Goal: Task Accomplishment & Management: Manage account settings

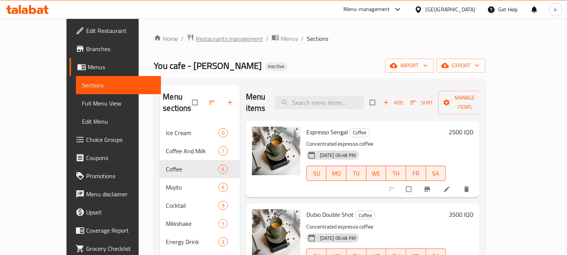
click at [196, 36] on span "Restaurants management" at bounding box center [229, 38] width 67 height 9
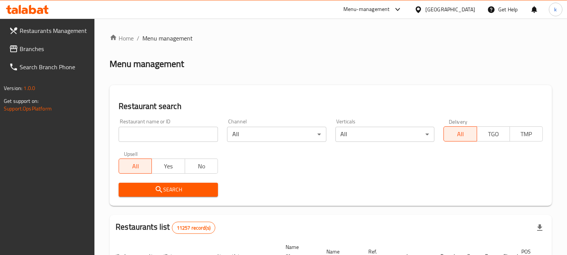
click at [150, 136] on input "search" at bounding box center [168, 134] width 99 height 15
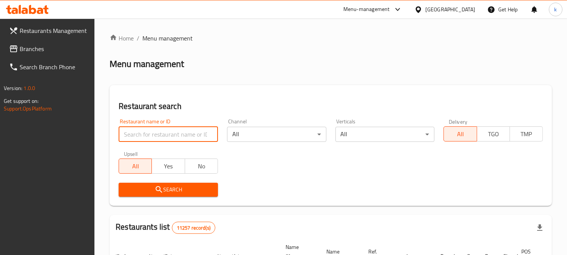
paste input "Sando"
type input "Sando"
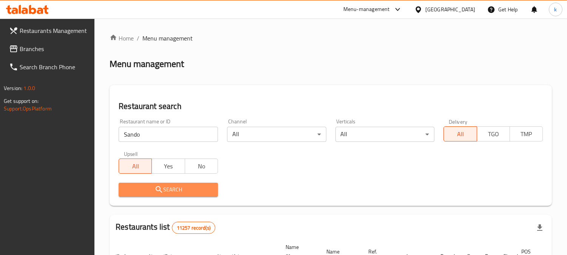
click at [153, 188] on span "Search" at bounding box center [168, 189] width 87 height 9
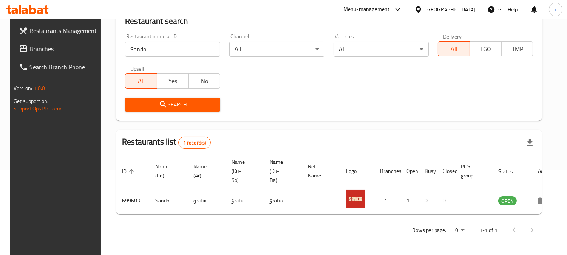
scroll to position [85, 0]
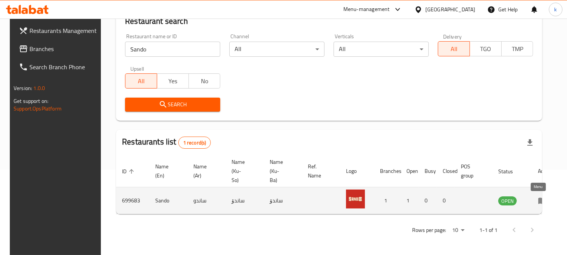
click at [539, 198] on icon "enhanced table" at bounding box center [542, 201] width 8 height 6
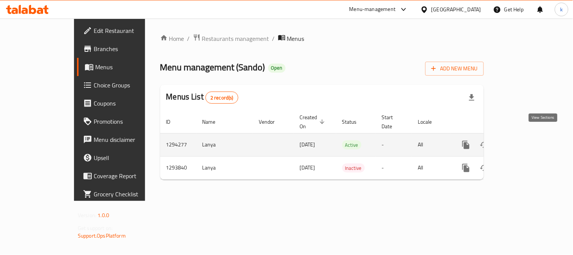
click at [524, 141] on icon "enhanced table" at bounding box center [520, 144] width 7 height 7
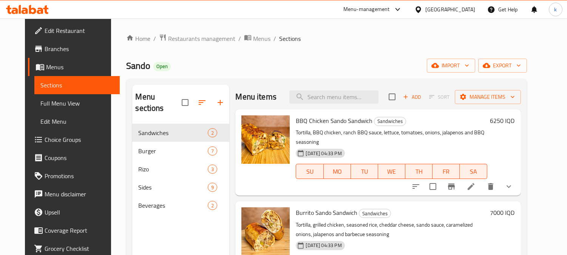
click at [40, 100] on span "Full Menu View" at bounding box center [76, 103] width 73 height 9
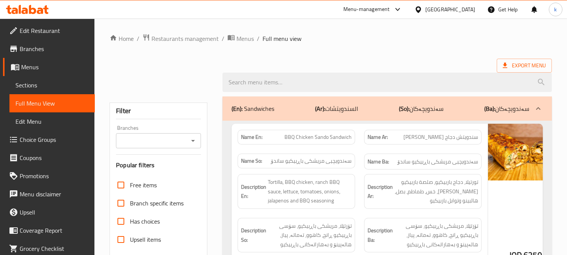
click at [151, 141] on input "Branches" at bounding box center [152, 140] width 68 height 11
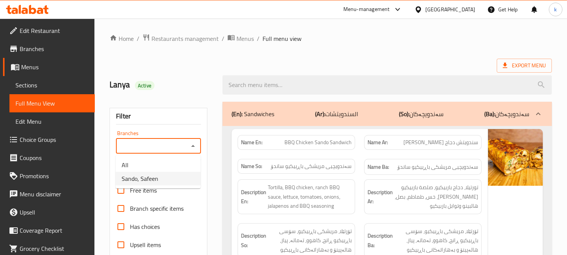
click at [157, 171] on li "Sando, Safeen" at bounding box center [158, 178] width 85 height 14
type input "Sando, Safeen"
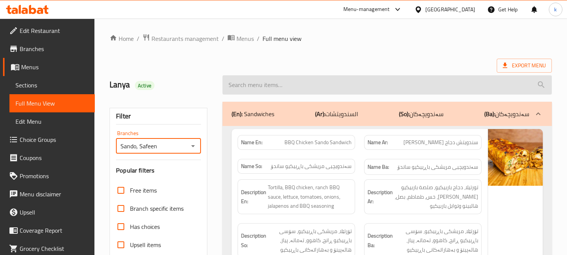
click at [258, 87] on input "search" at bounding box center [386, 84] width 329 height 19
paste input "Burrito Sando Sandwich"
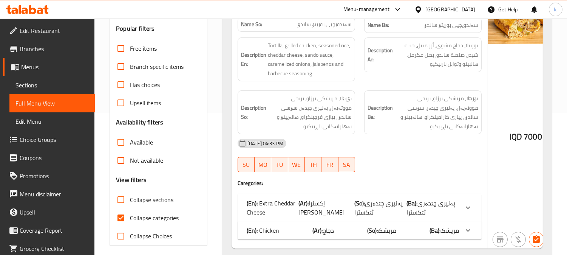
scroll to position [175, 0]
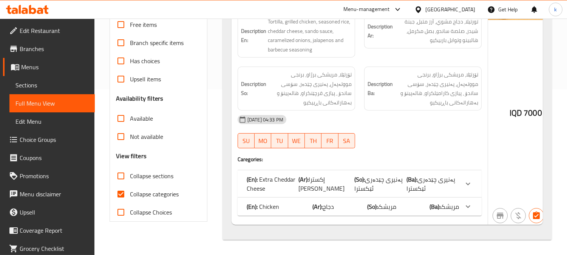
type input "Burrito Sando Sandwich"
click at [148, 189] on span "Collapse categories" at bounding box center [154, 193] width 49 height 9
click at [130, 185] on input "Collapse categories" at bounding box center [121, 194] width 18 height 18
checkbox input "false"
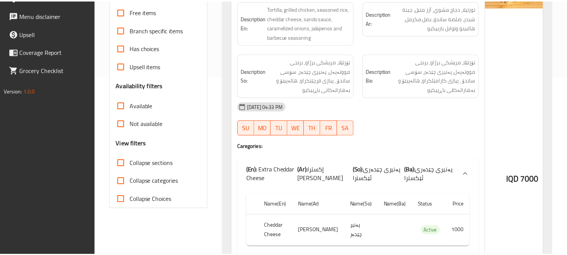
scroll to position [333, 0]
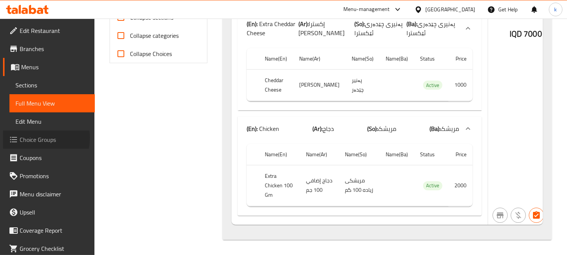
click at [36, 138] on span "Choice Groups" at bounding box center [54, 139] width 69 height 9
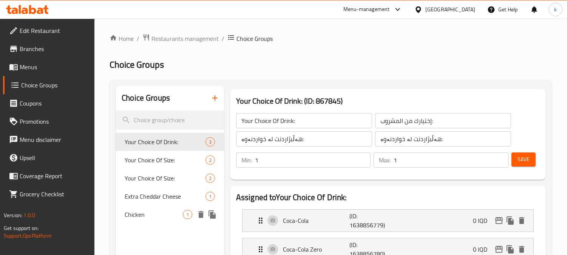
click at [119, 211] on div "Chicken 1" at bounding box center [170, 214] width 108 height 18
type input "Chicken"
type input "دجاج"
type input "مریشک"
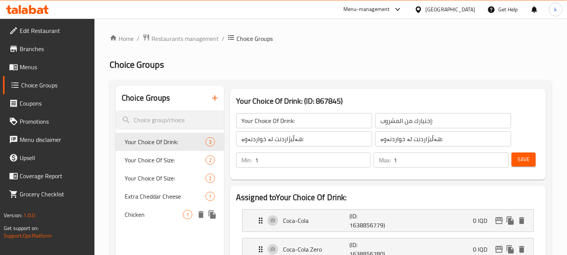
type input "0"
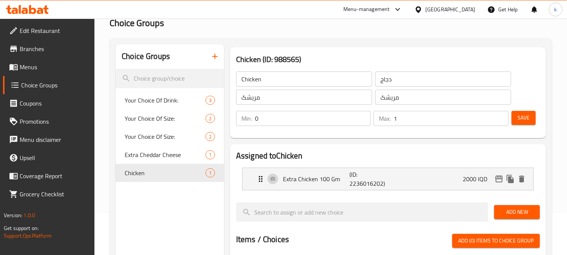
scroll to position [70, 0]
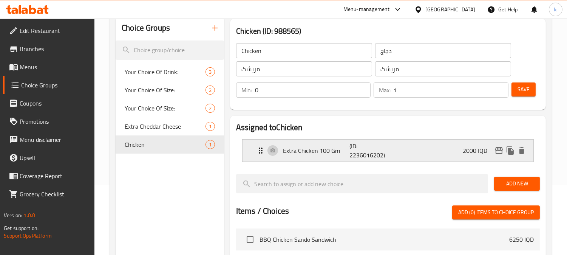
click at [369, 150] on p "(ID: 2236016202)" at bounding box center [371, 150] width 45 height 18
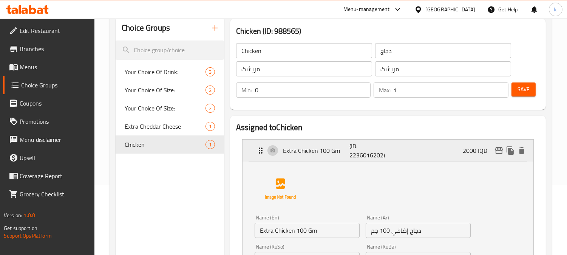
click at [369, 152] on p "(ID: 2236016202)" at bounding box center [371, 150] width 45 height 18
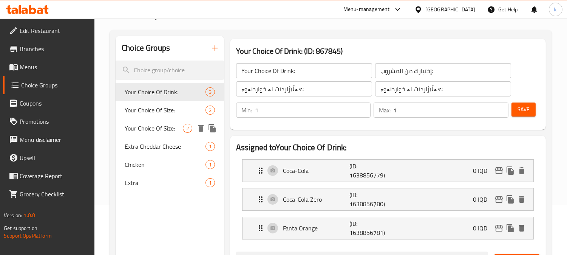
scroll to position [70, 0]
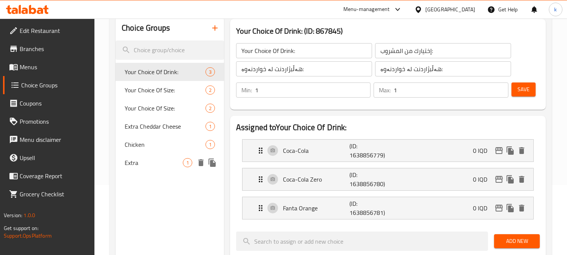
click at [169, 165] on span "Extra" at bounding box center [154, 162] width 58 height 9
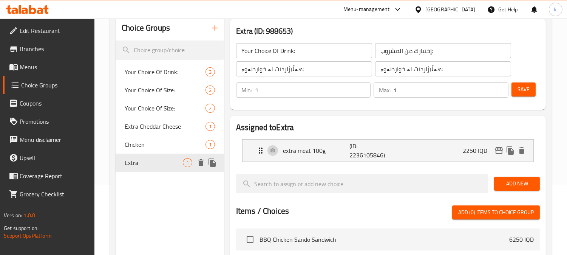
type input "Extra"
type input "زيادة"
type input "زياده"
type input "0"
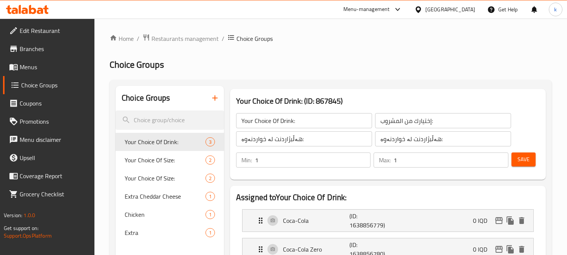
scroll to position [70, 0]
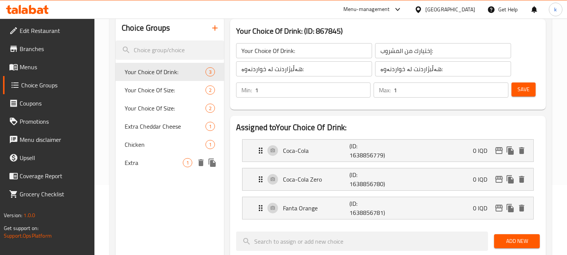
click at [137, 164] on span "Extra" at bounding box center [154, 162] width 58 height 9
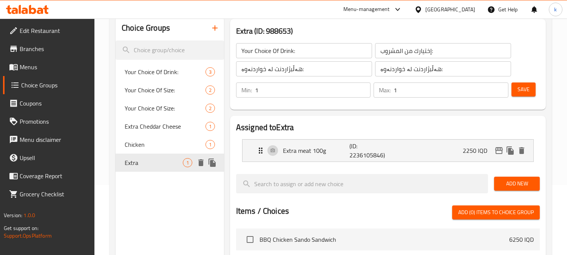
type input "Extra"
type input "اضافي"
type input "زياده"
type input "0"
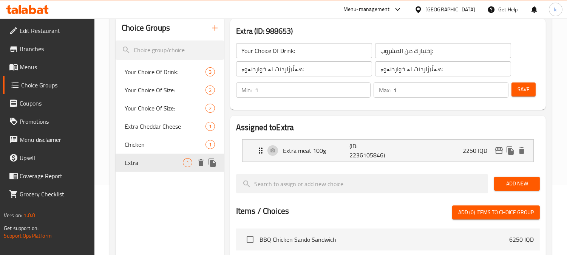
type input "0"
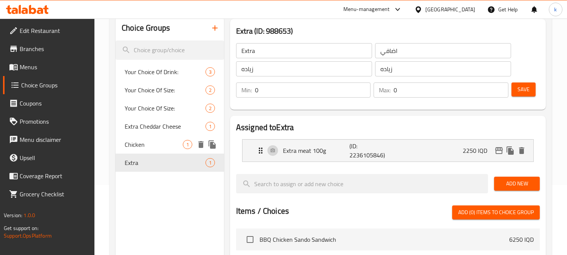
click at [159, 144] on span "Chicken" at bounding box center [154, 144] width 58 height 9
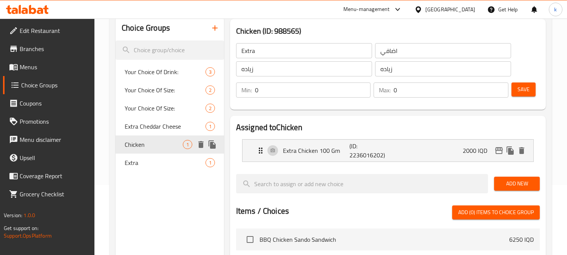
type input "Chicken"
type input "دجاج"
type input "مریشک"
type input "1"
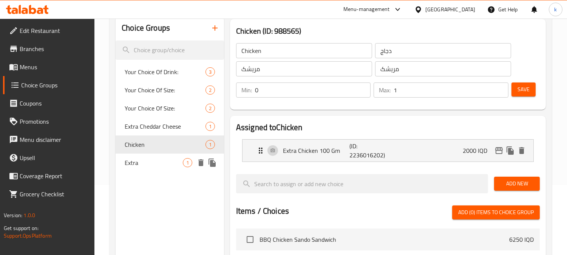
click at [156, 154] on div "Extra 1" at bounding box center [170, 162] width 108 height 18
type input "Extra"
type input "اضافي"
type input "زياده"
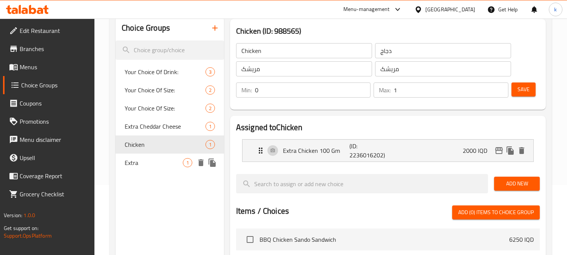
type input "0"
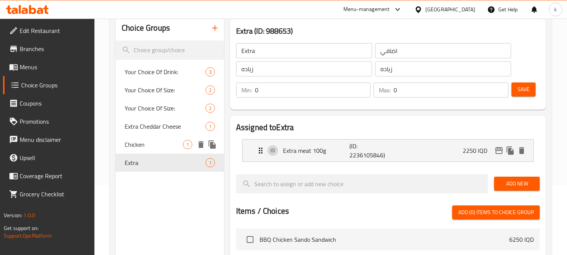
click at [152, 141] on span "Chicken" at bounding box center [154, 144] width 58 height 9
type input "Chicken"
type input "دجاج"
type input "مریشک"
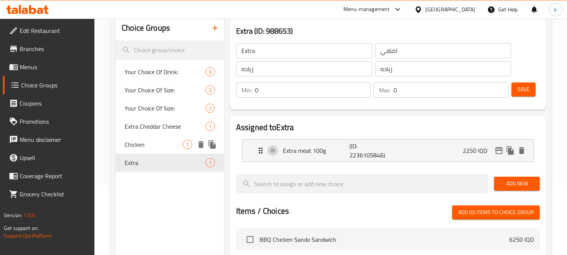
type input "1"
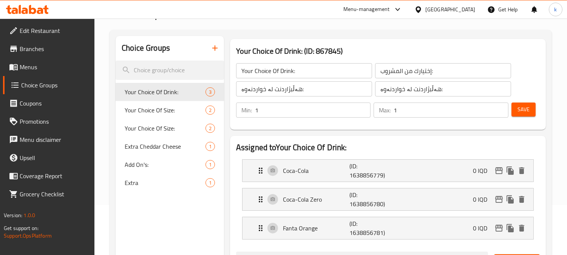
scroll to position [140, 0]
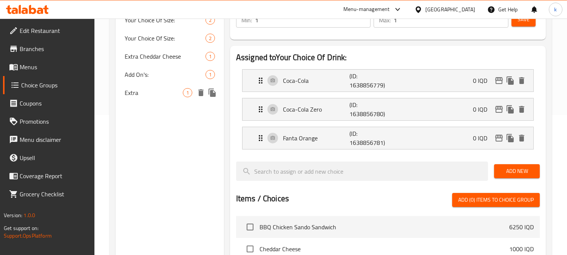
click at [142, 90] on span "Extra" at bounding box center [154, 92] width 58 height 9
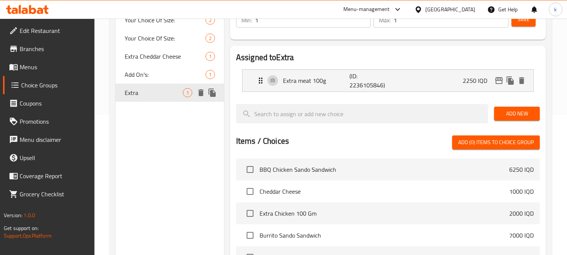
type input "Extra"
type input "اضافي"
type input "زياده"
type input "0"
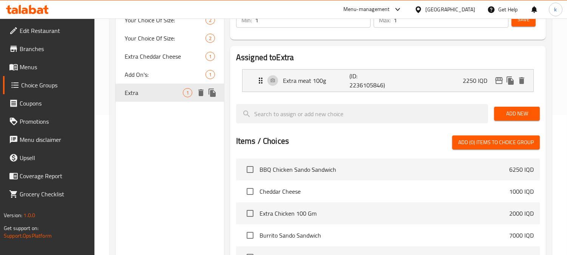
type input "0"
click at [332, 91] on div "Extra meat 100g (ID: 2236105846) 2250 IQD Name (En) Extra meat 100g Name (En) N…" at bounding box center [388, 80] width 292 height 23
click at [323, 83] on p "Extra meat 100g" at bounding box center [316, 80] width 66 height 9
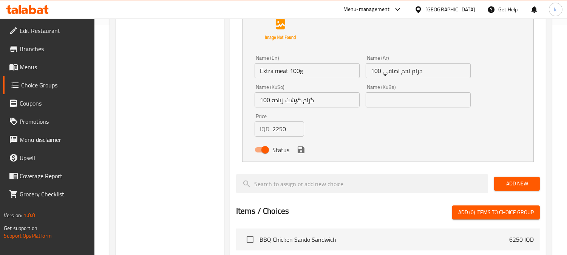
scroll to position [156, 0]
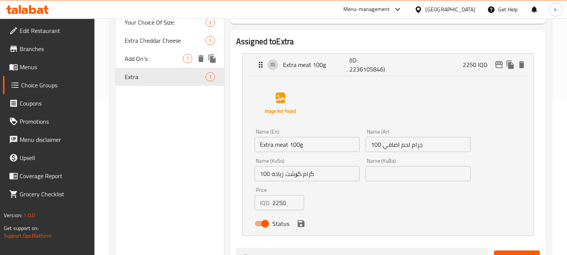
click at [158, 62] on span "Add On's:" at bounding box center [154, 58] width 58 height 9
type input "Add On's:"
type input "زیادە"
type input "1"
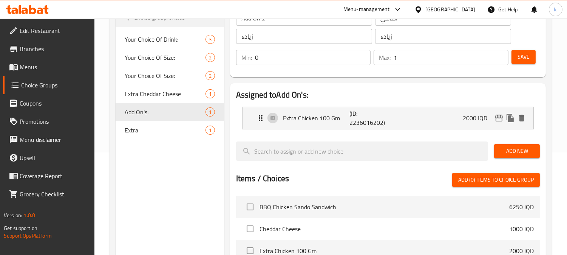
scroll to position [86, 0]
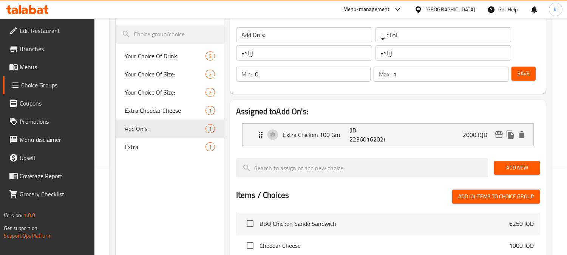
click at [370, 146] on li "Extra Chicken 100 Gm (ID: 2236016202) 2000 IQD Name (En) Extra Chicken 100 Gm N…" at bounding box center [388, 134] width 304 height 29
click at [368, 139] on p "(ID: 2236016202)" at bounding box center [371, 134] width 45 height 18
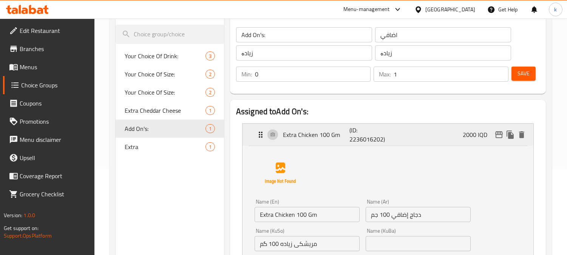
click at [369, 136] on p "(ID: 2236016202)" at bounding box center [371, 134] width 45 height 18
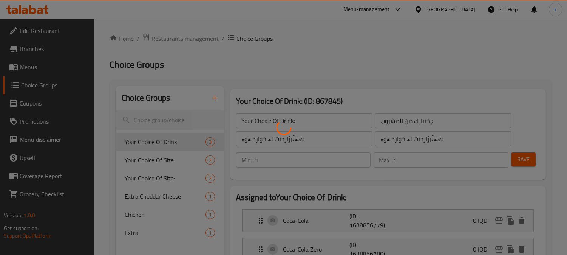
scroll to position [70, 0]
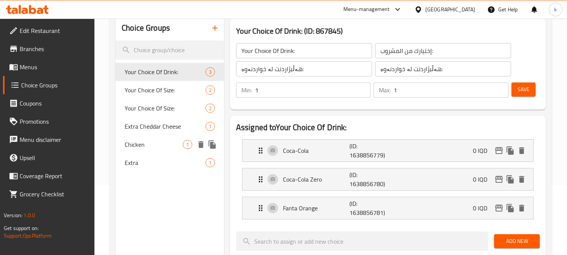
click at [167, 140] on span "Chicken" at bounding box center [154, 144] width 58 height 9
type input "Chicken"
type input "دجاج"
type input "مریشک"
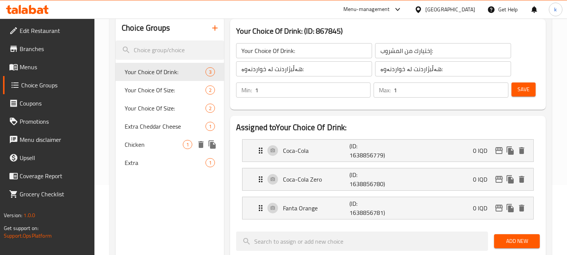
type input "0"
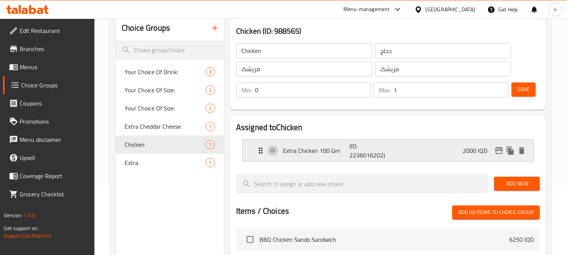
click at [363, 151] on p "(ID: 2236016202)" at bounding box center [371, 150] width 45 height 18
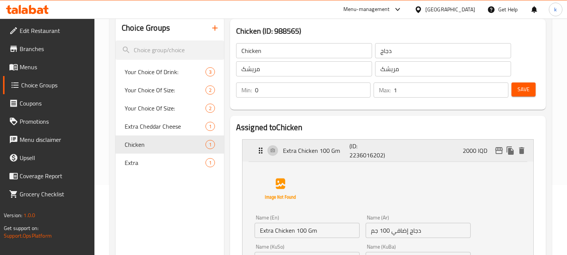
click at [363, 151] on p "(ID: 2236016202)" at bounding box center [371, 150] width 45 height 18
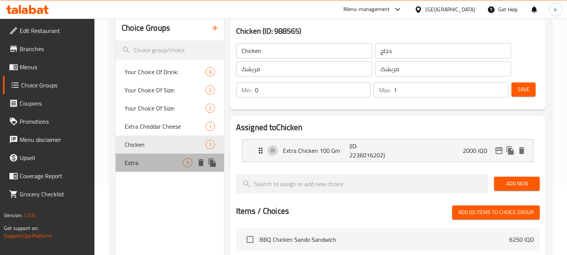
click at [167, 160] on span "Extra" at bounding box center [154, 162] width 58 height 9
type input "Extra"
type input "اضافي"
type input "زياده"
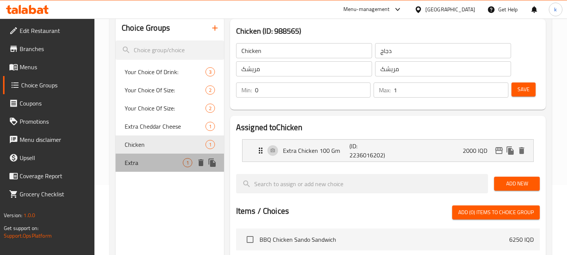
type input "0"
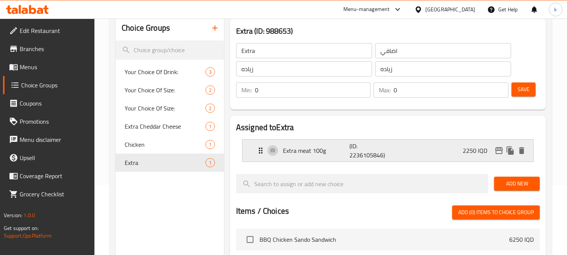
click at [355, 146] on p "(ID: 2236105846)" at bounding box center [371, 150] width 45 height 18
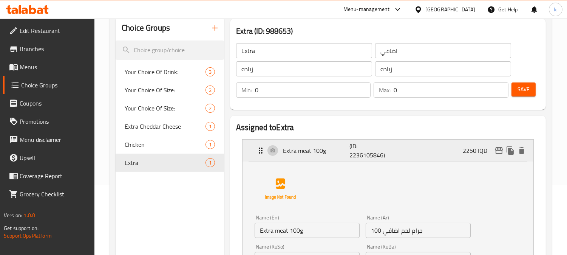
click at [355, 146] on p "(ID: 2236105846)" at bounding box center [371, 150] width 45 height 18
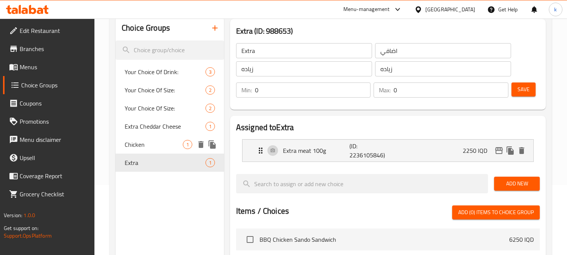
click at [158, 146] on span "Chicken" at bounding box center [154, 144] width 58 height 9
type input "Chicken"
type input "دجاج"
type input "مریشک"
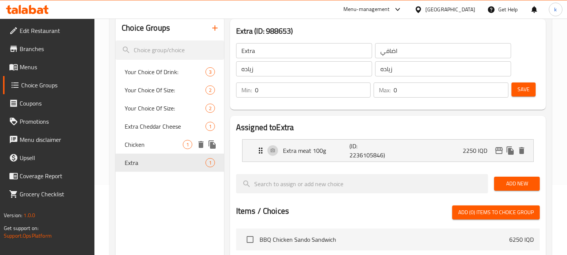
type input "1"
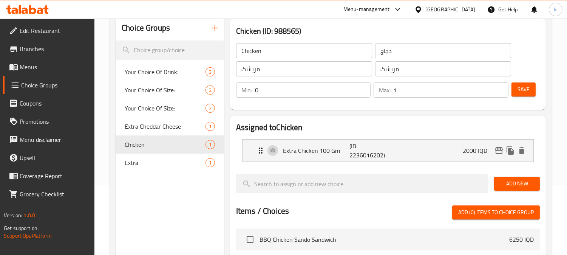
click at [40, 6] on icon at bounding box center [27, 9] width 43 height 9
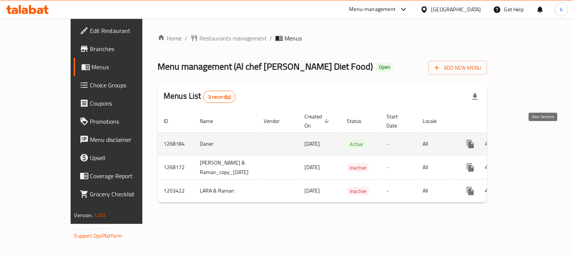
click at [530, 139] on icon "enhanced table" at bounding box center [525, 143] width 9 height 9
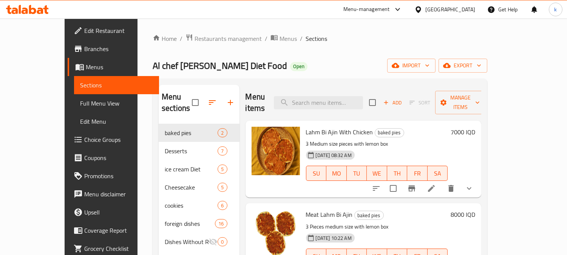
click at [84, 137] on span "Choice Groups" at bounding box center [118, 139] width 69 height 9
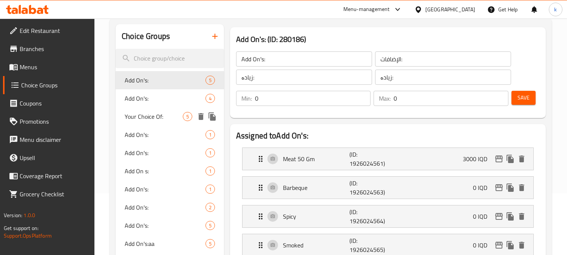
scroll to position [140, 0]
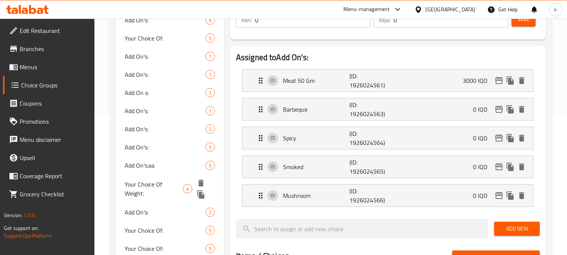
click at [158, 183] on span "Your Choice Of Weight:" at bounding box center [154, 188] width 58 height 18
type input "Your Choice Of Weight:"
type input "إختيارك من الوزن:"
type input "هەڵبژاردنت لە کێش:"
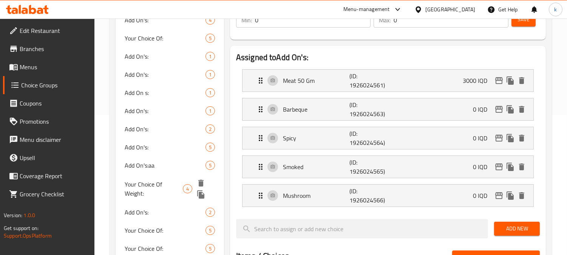
type input "1"
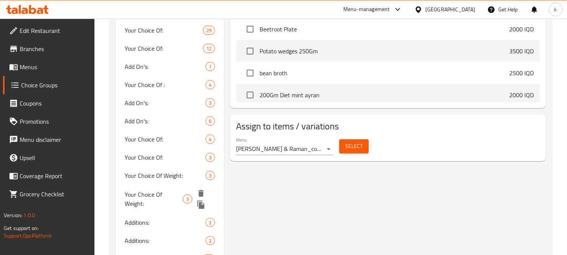
scroll to position [490, 0]
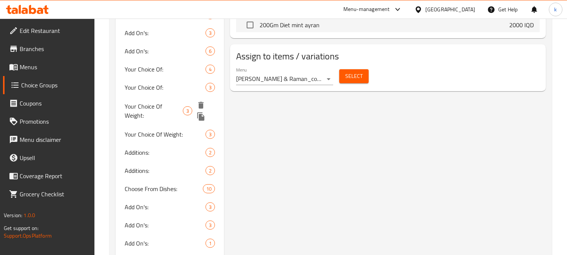
click at [174, 110] on div "Your Choice Of Weight: 3" at bounding box center [170, 110] width 108 height 29
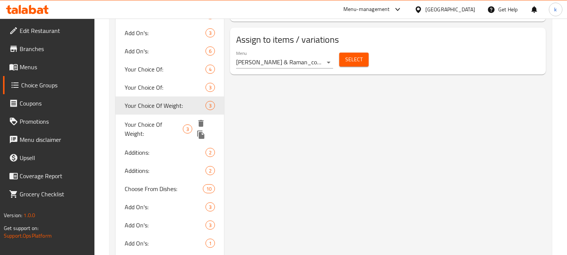
click at [175, 121] on span "Your Choice Of Weight:" at bounding box center [154, 129] width 58 height 18
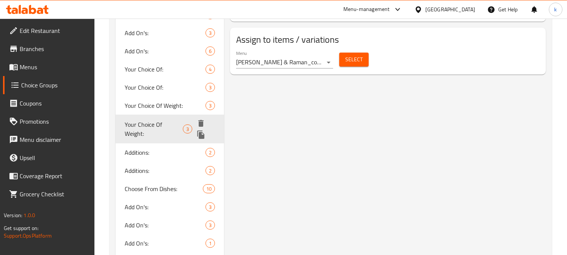
type input "Your Choice Of Weight:"
type input "0"
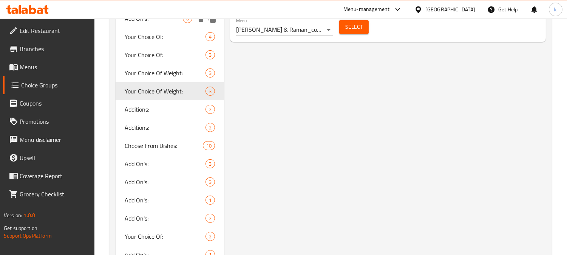
scroll to position [523, 0]
click at [161, 141] on span "Choose From Dishes:" at bounding box center [152, 144] width 55 height 9
type input "Choose From Dishes:"
type input "اختر من الاطباق :"
type input "هەڵبژاردنت لە قاپەکان:"
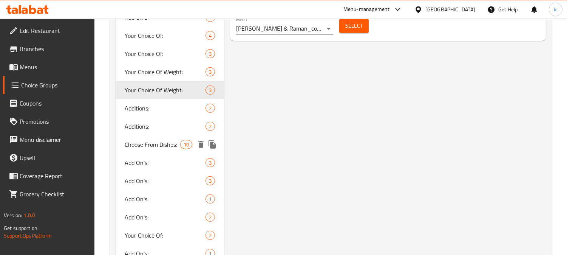
type input "هەڵبژاردنت لە قاپەکان:"
type input "10"
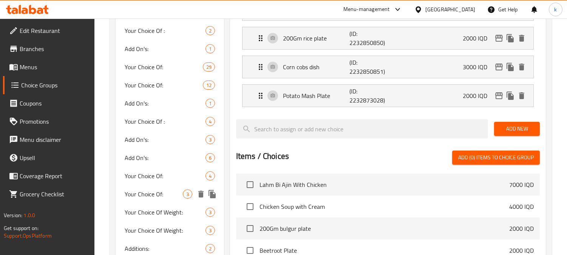
scroll to position [453, 0]
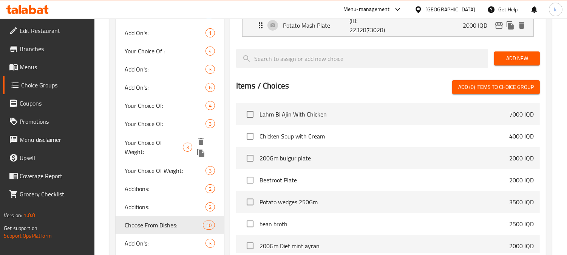
click at [167, 138] on span "Your Choice Of Weight:" at bounding box center [154, 147] width 58 height 18
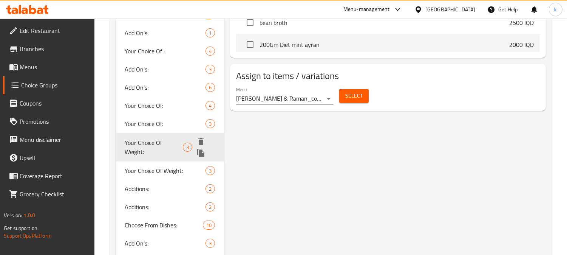
type input "Your Choice Of Weight:"
type input "إختيارك من الوزن:"
type input "هەڵبژاردنت لە کێش:"
type input "1"
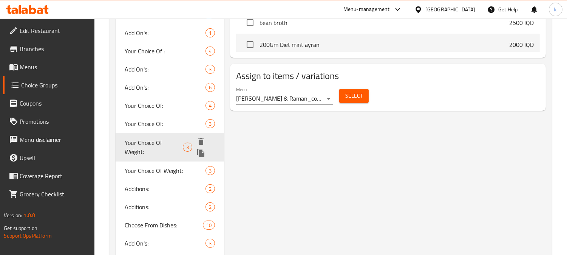
type input "1"
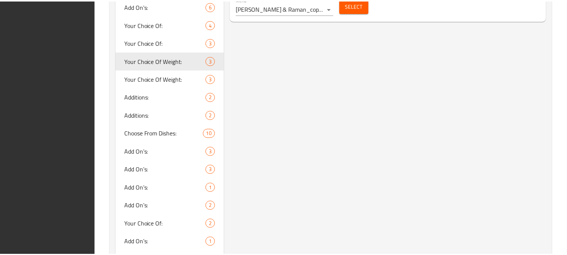
scroll to position [663, 0]
